Goal: Information Seeking & Learning: Learn about a topic

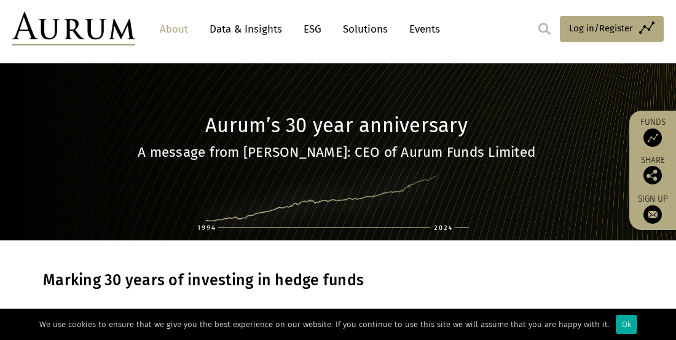
scroll to position [12, 0]
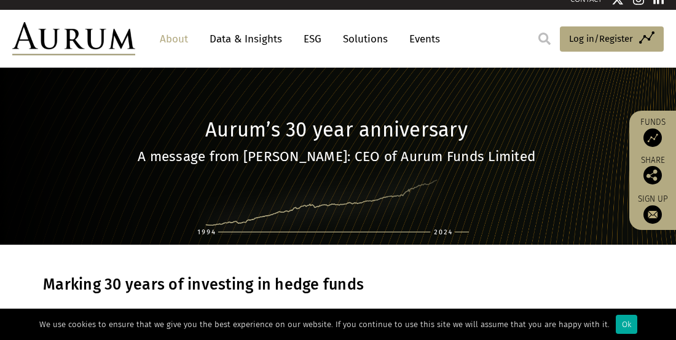
click at [181, 39] on link "About" at bounding box center [174, 39] width 41 height 23
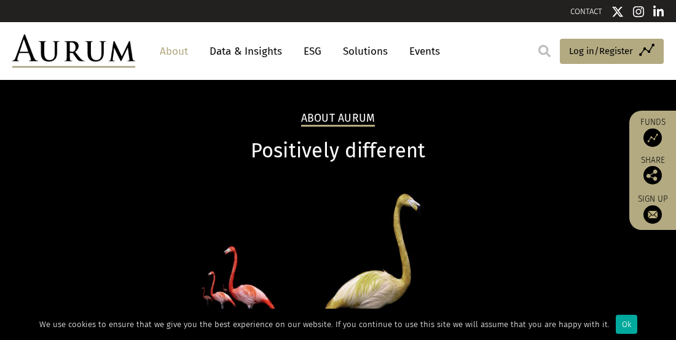
click at [440, 55] on link "Events" at bounding box center [421, 51] width 37 height 23
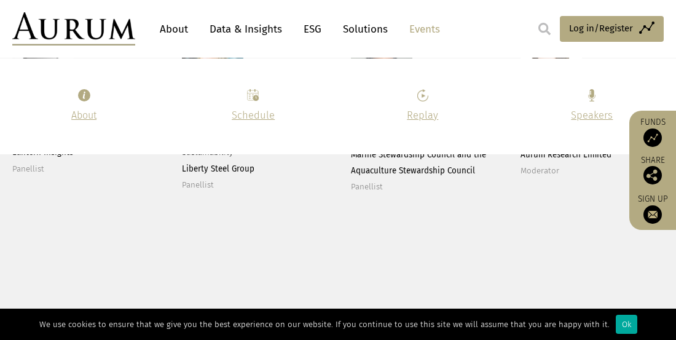
scroll to position [1625, 0]
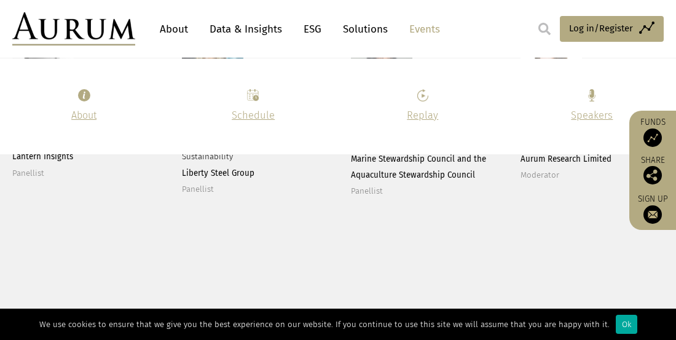
click at [562, 106] on img at bounding box center [550, 75] width 61 height 61
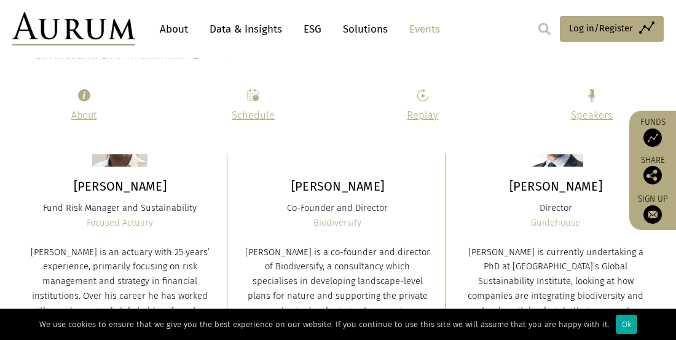
scroll to position [5412, 0]
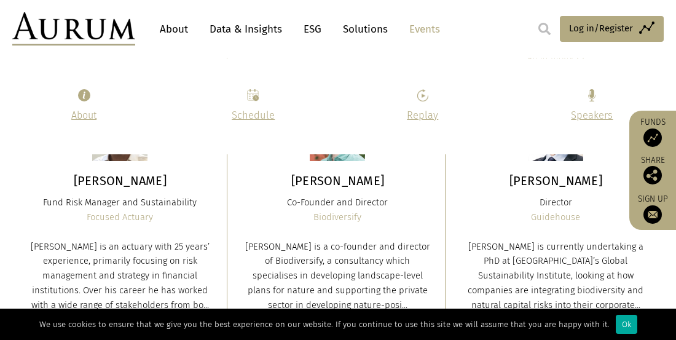
click at [570, 46] on div "[PERSON_NAME] is responsible for the management and analysis of quantitative re…" at bounding box center [556, 2] width 190 height 88
click at [579, 65] on img at bounding box center [577, 59] width 12 height 12
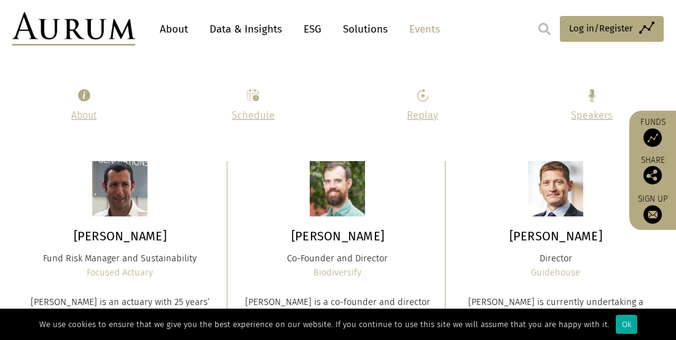
scroll to position [5617, 0]
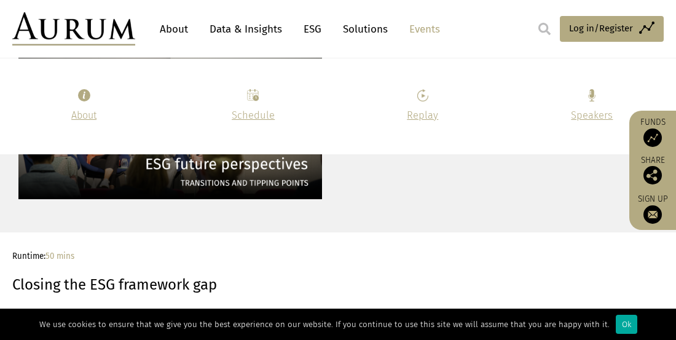
scroll to position [1743, 0]
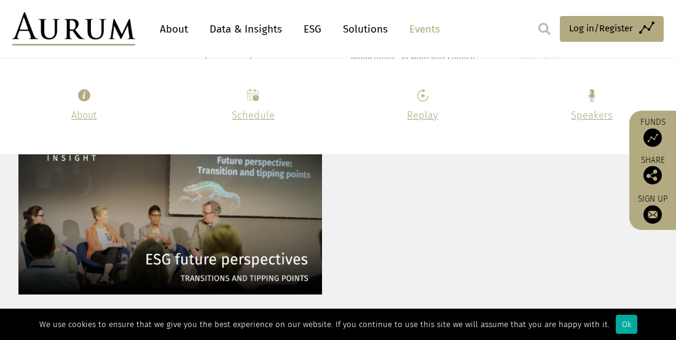
click at [184, 28] on link "About" at bounding box center [174, 29] width 41 height 23
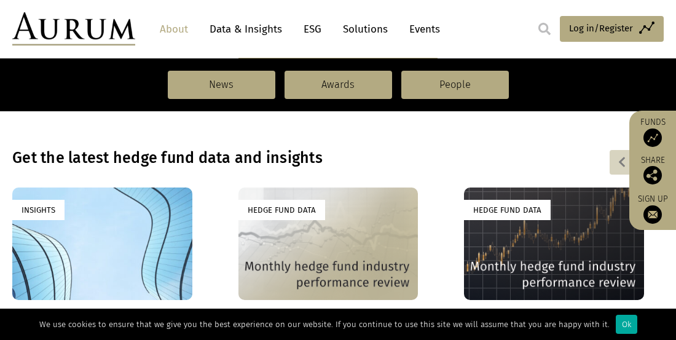
scroll to position [830, 0]
